Goal: Use online tool/utility: Utilize a website feature to perform a specific function

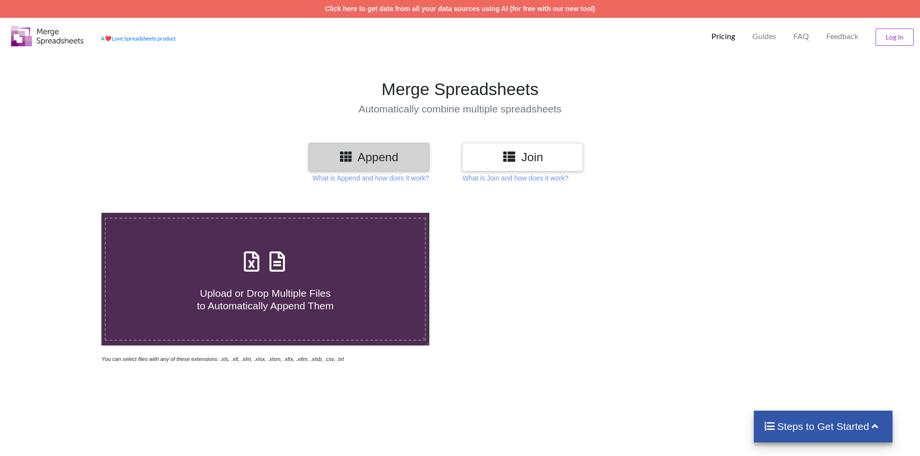
click at [253, 281] on h4 "Upload or Drop Multiple Files to Automatically Append Them" at bounding box center [265, 293] width 319 height 37
click at [66, 213] on input "Upload or Drop Multiple Files to Automatically Append Them" at bounding box center [66, 213] width 0 height 0
type input "C:\fakepath\[PERSON_NAME] Tours & Travels.xlsx"
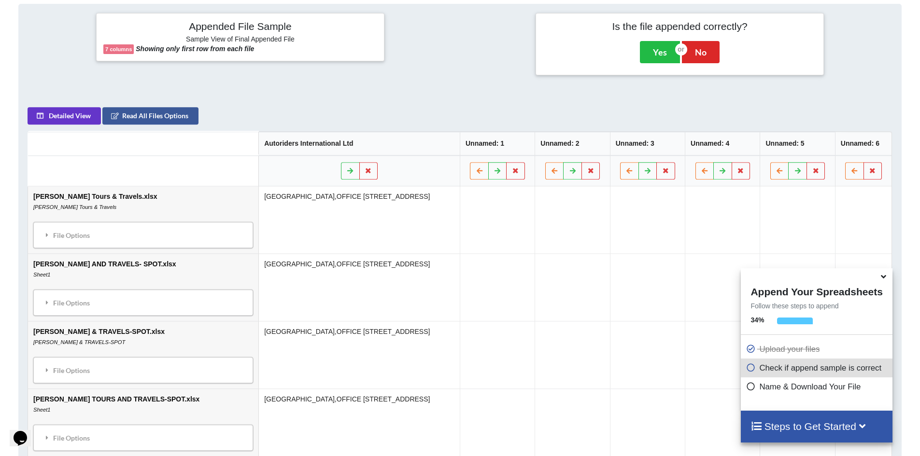
scroll to position [394, 0]
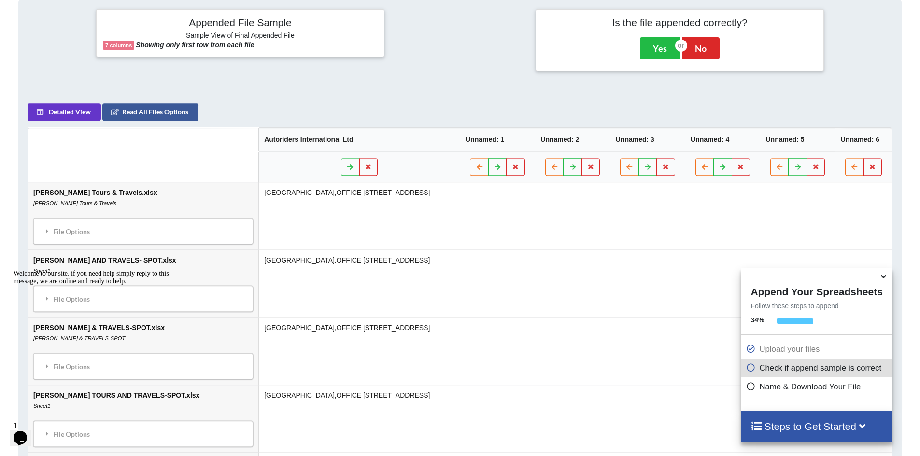
click at [880, 280] on icon at bounding box center [883, 275] width 10 height 9
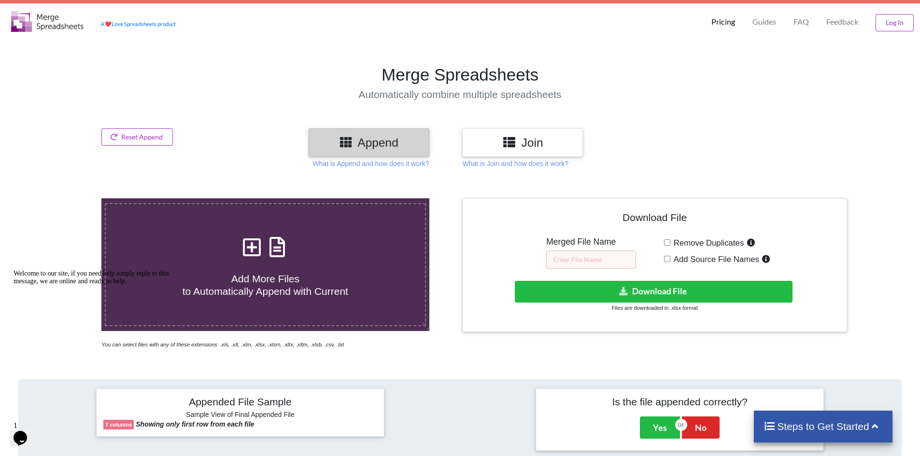
scroll to position [193, 0]
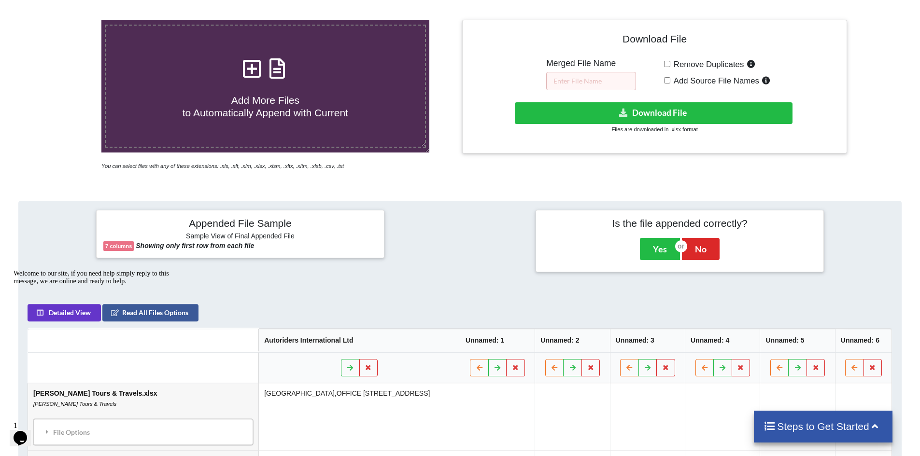
click at [817, 427] on h4 "Steps to Get Started" at bounding box center [822, 427] width 119 height 12
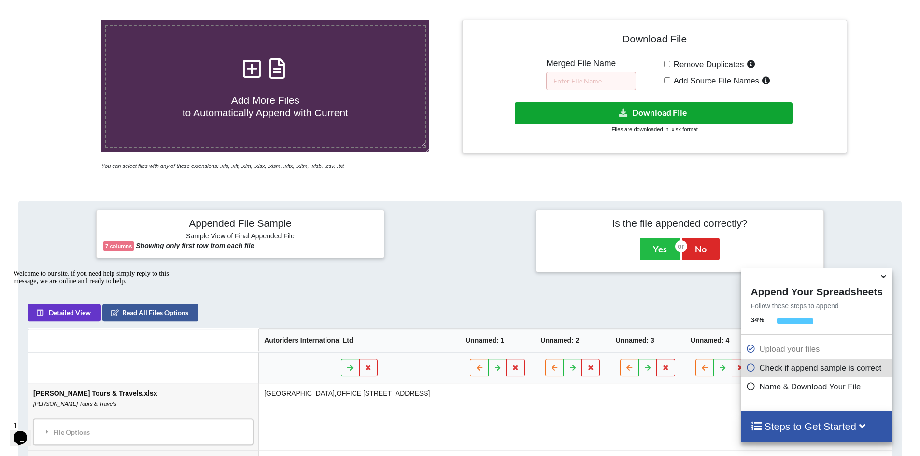
click at [632, 114] on button "Download File" at bounding box center [654, 113] width 278 height 22
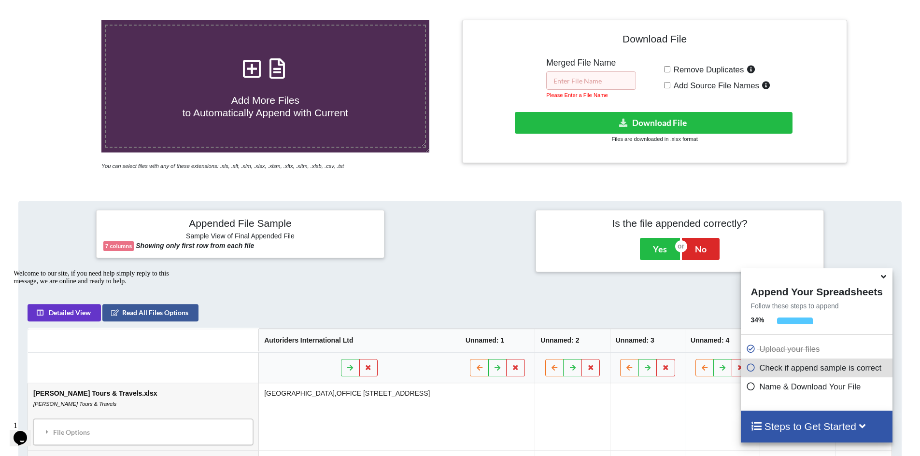
click at [594, 84] on input "text" at bounding box center [591, 80] width 90 height 18
type input "h"
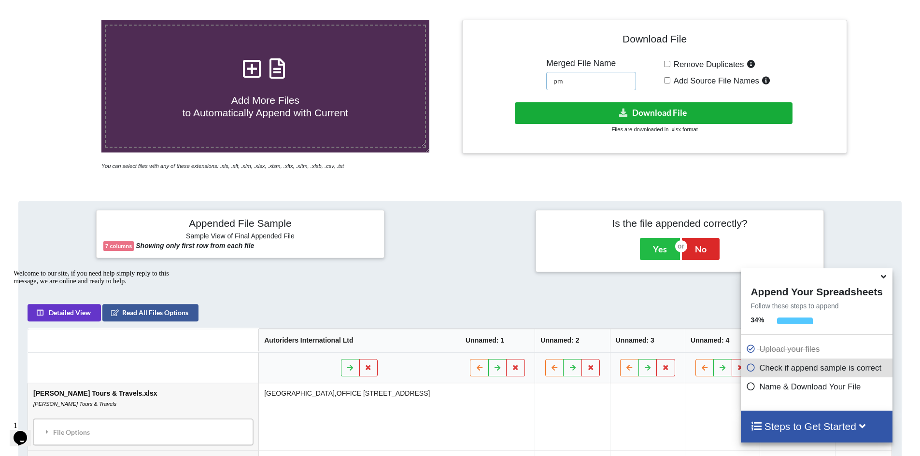
type input "pm"
click at [643, 112] on button "Download File" at bounding box center [654, 113] width 278 height 22
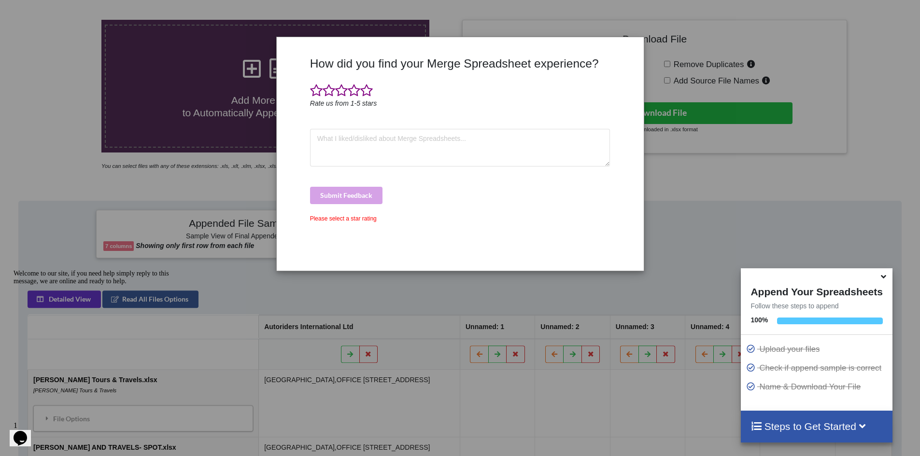
click at [882, 279] on icon at bounding box center [883, 275] width 10 height 9
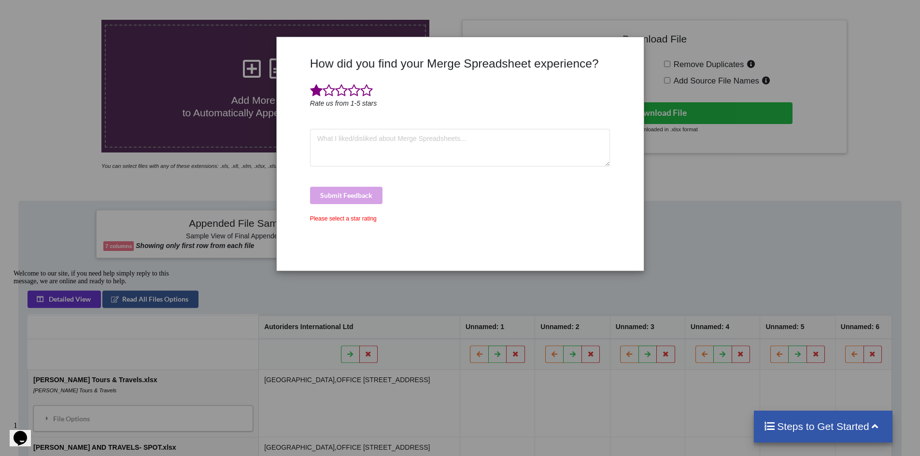
click at [313, 90] on span at bounding box center [316, 91] width 13 height 14
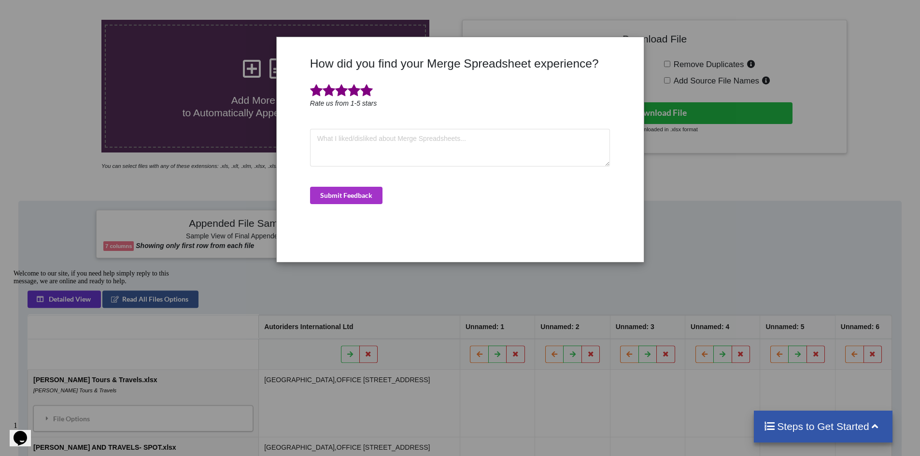
click at [367, 89] on span at bounding box center [366, 91] width 13 height 14
click at [487, 185] on div "How did you find your Merge Spreadsheet experience? Rate us from 1-5 stars Subm…" at bounding box center [460, 155] width 305 height 198
click at [341, 196] on button "Submit Feedback" at bounding box center [346, 195] width 72 height 17
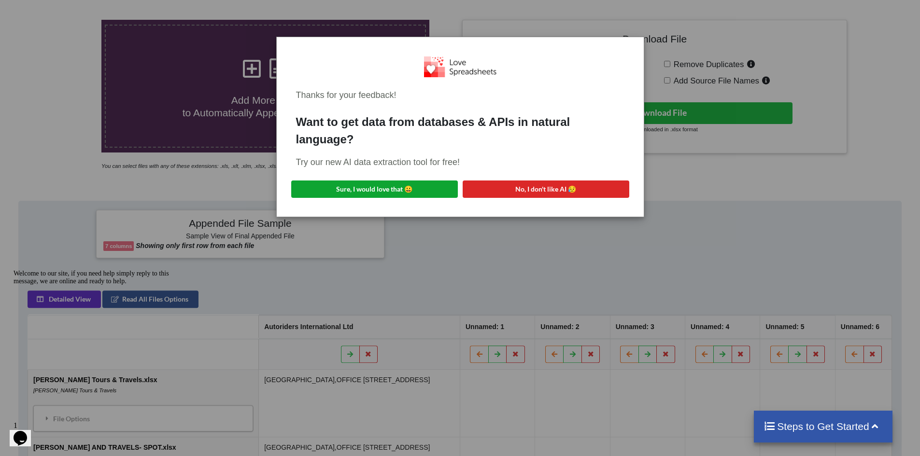
click at [376, 187] on button "Sure, I would love that 😀" at bounding box center [374, 189] width 167 height 17
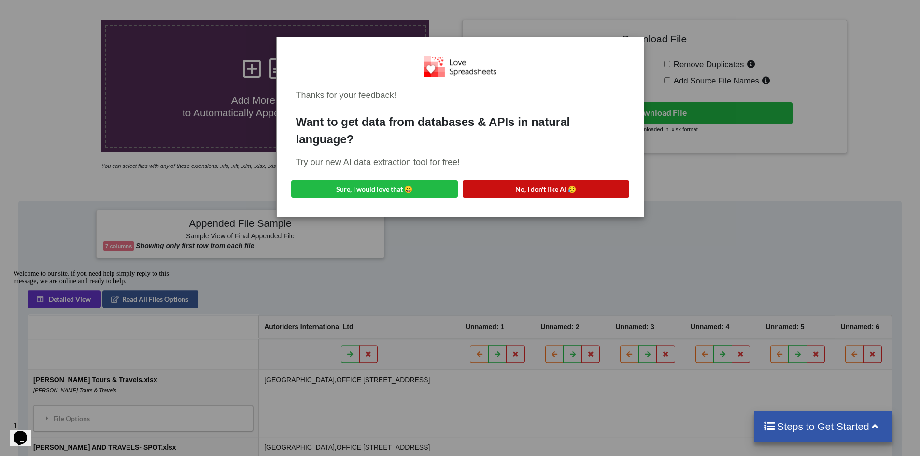
click at [533, 192] on button "No, I don't like AI 😥" at bounding box center [546, 189] width 167 height 17
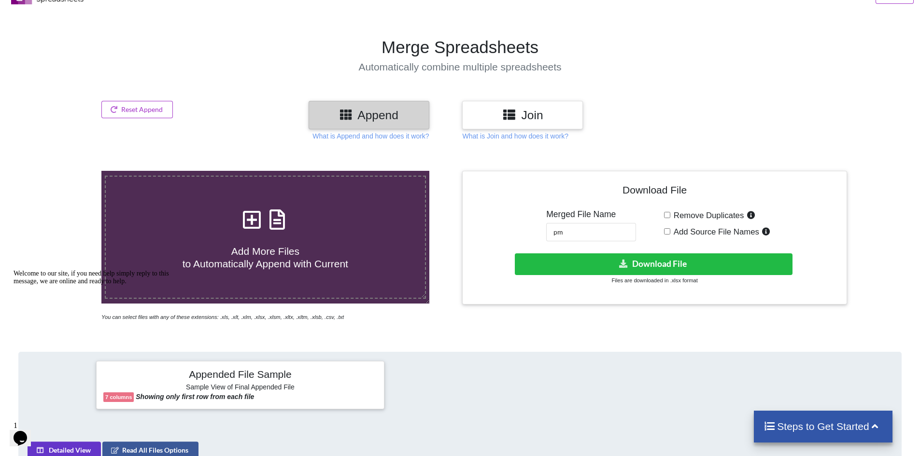
scroll to position [0, 0]
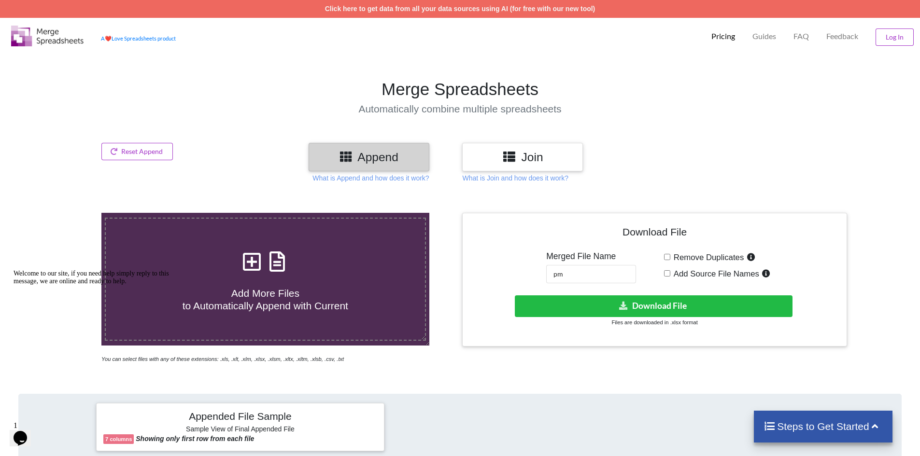
click at [789, 60] on section "Merge Spreadsheets Automatically combine multiple spreadsheets" at bounding box center [460, 97] width 920 height 91
